Goal: Ask a question

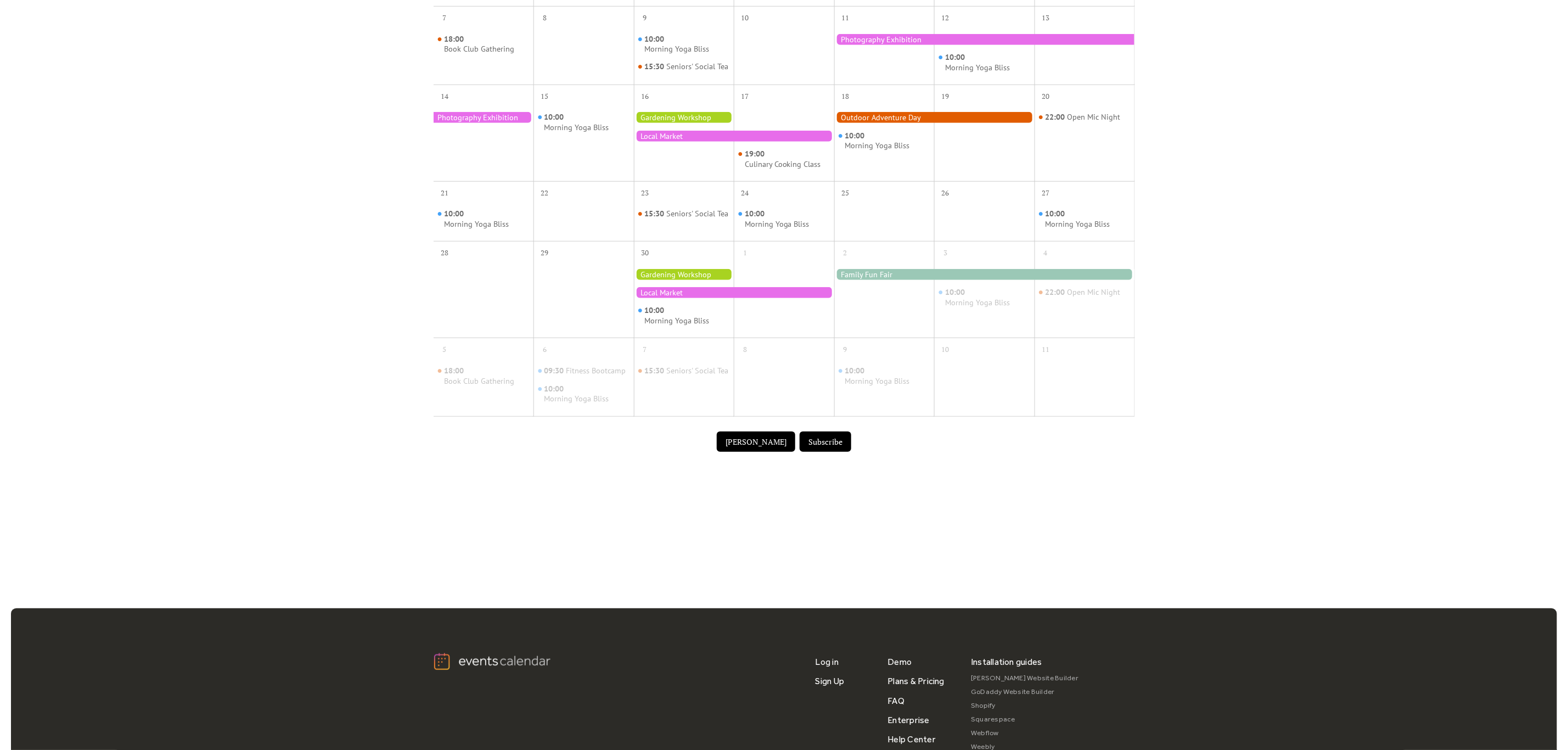
scroll to position [317, 0]
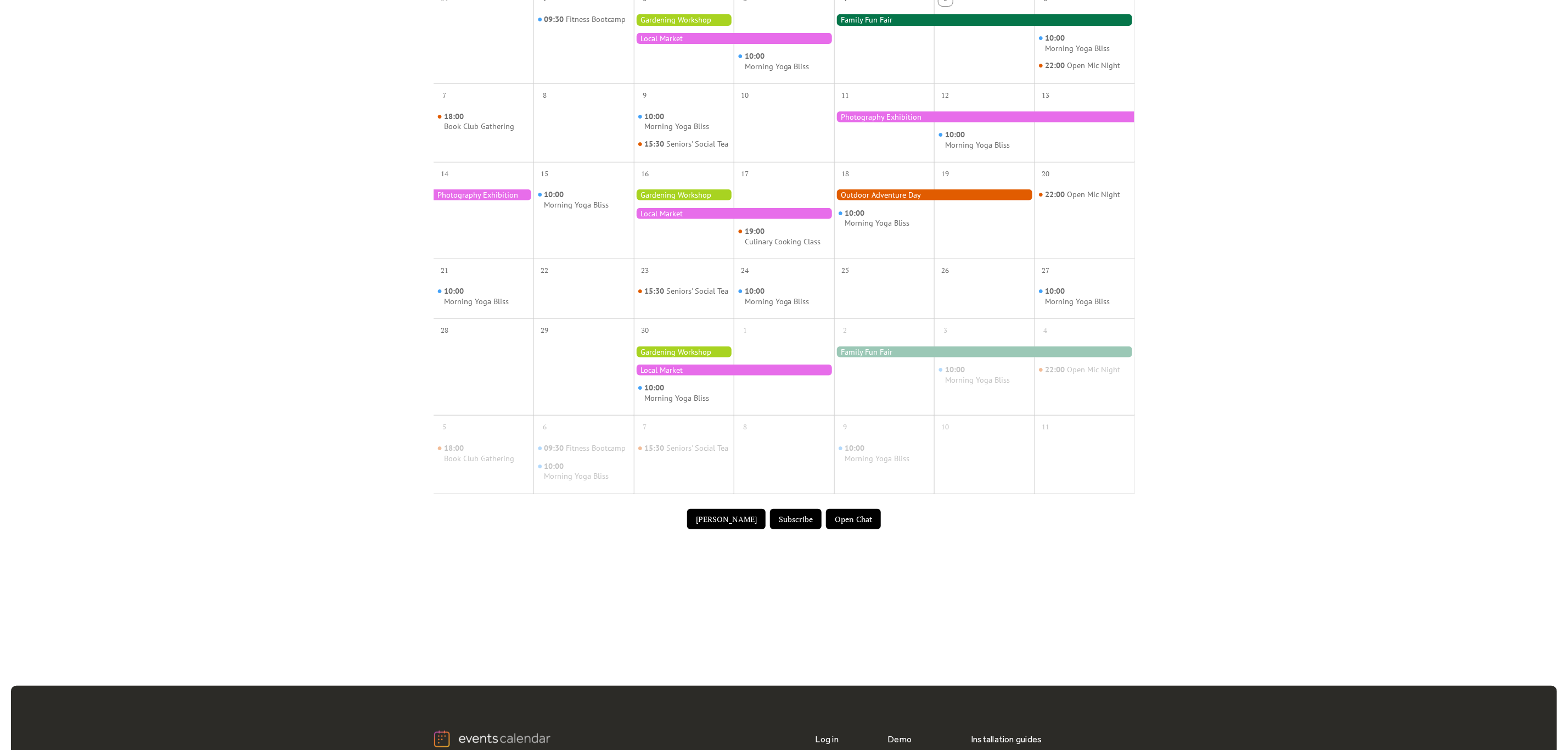
scroll to position [564, 0]
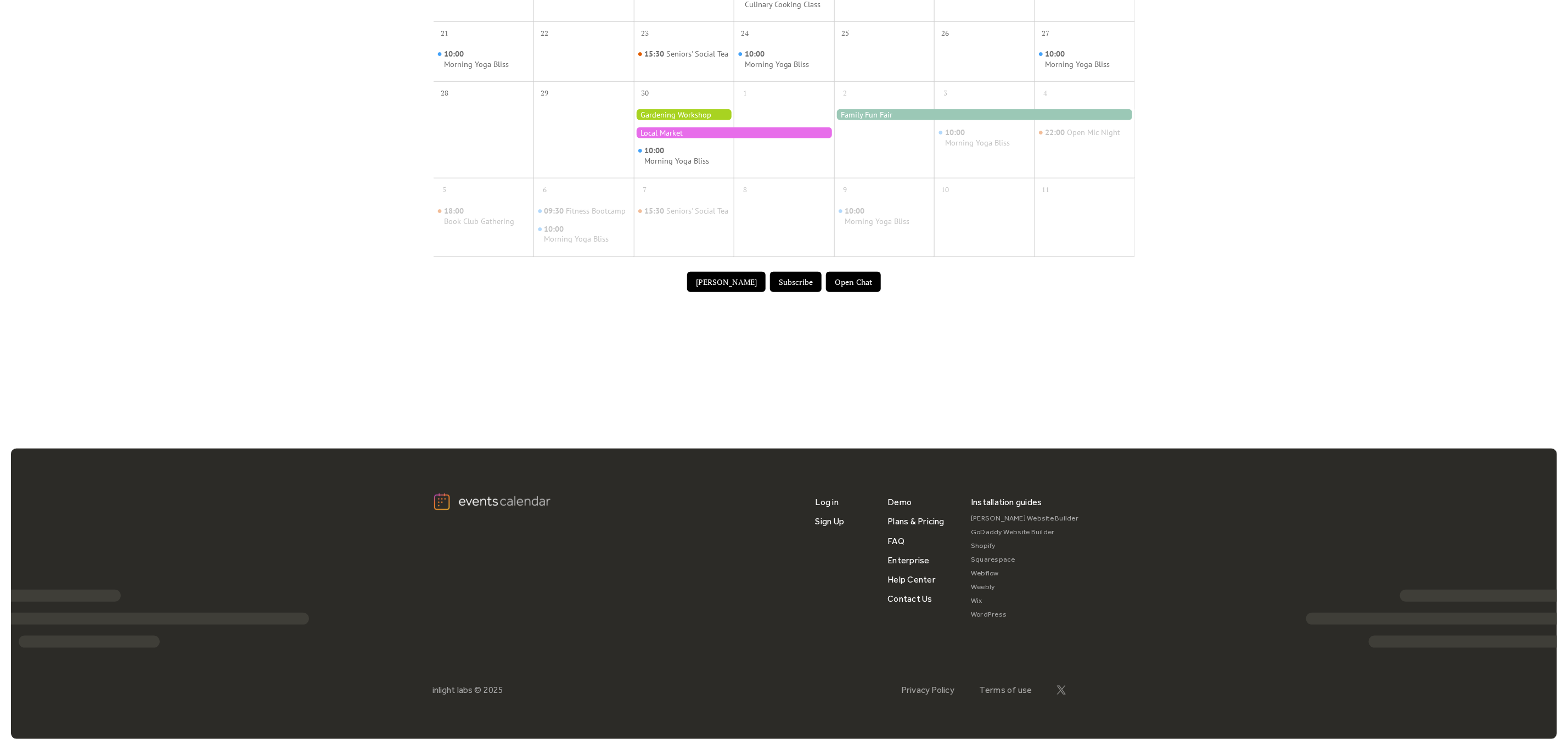
click at [850, 292] on div "Submit Event Subscribe Open Chat" at bounding box center [784, 282] width 701 height 35
click at [855, 282] on button "Open Chat" at bounding box center [853, 282] width 55 height 21
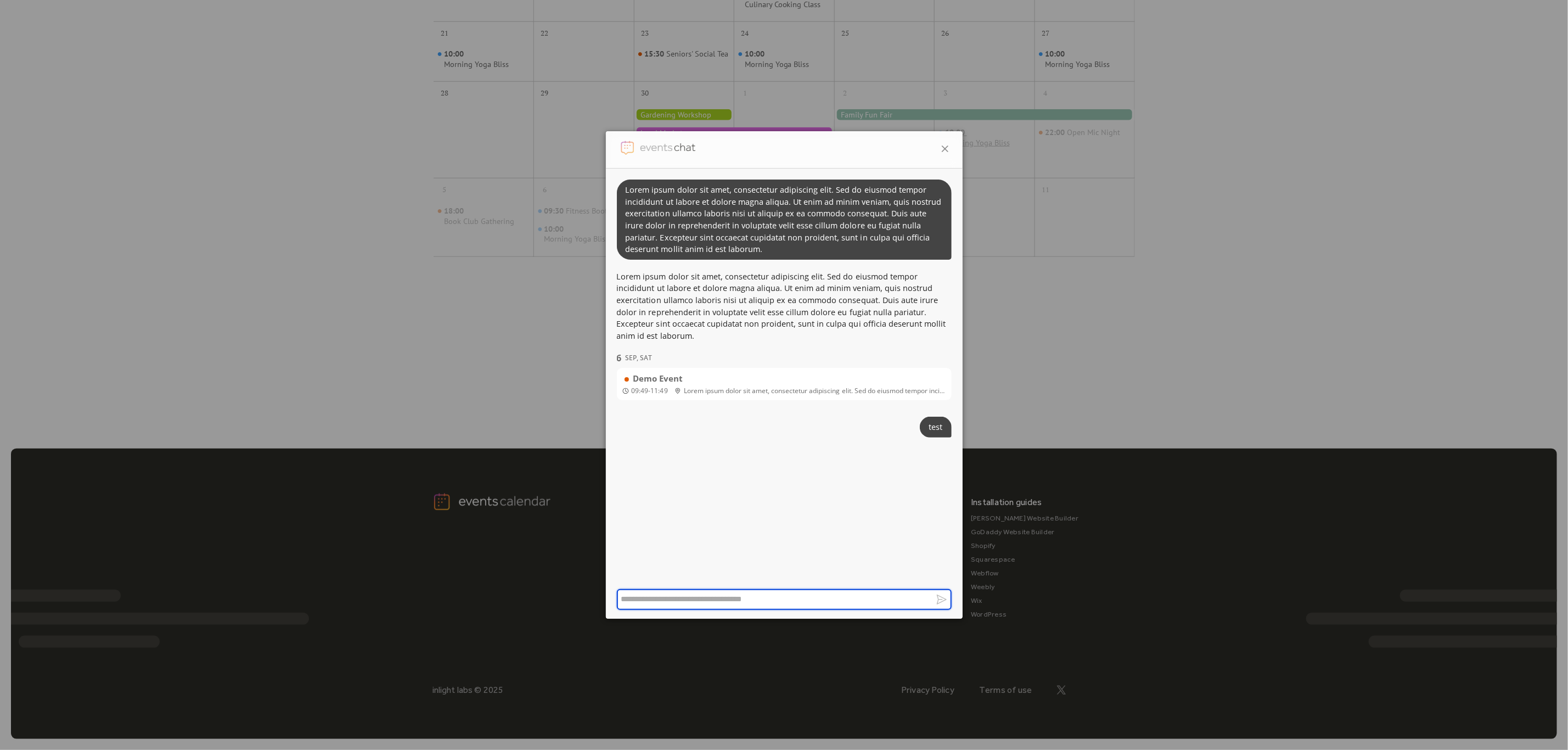
click at [942, 142] on icon at bounding box center [945, 149] width 13 height 13
